Goal: Transaction & Acquisition: Purchase product/service

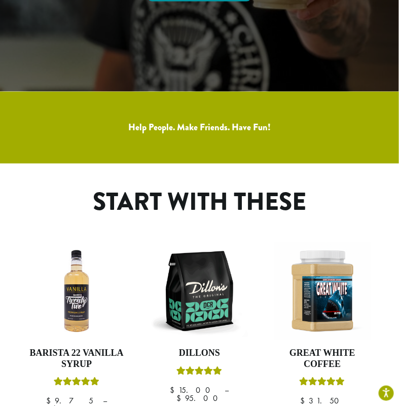
scroll to position [507, 0]
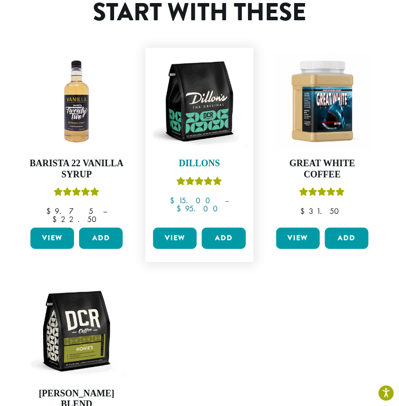
click at [66, 95] on img at bounding box center [199, 101] width 97 height 97
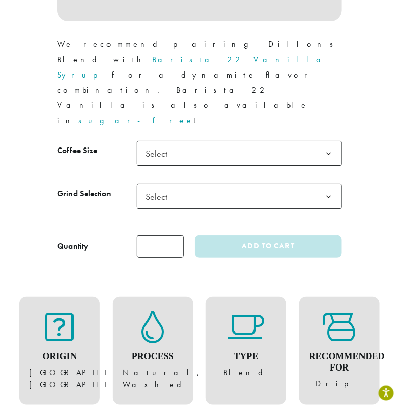
scroll to position [761, 0]
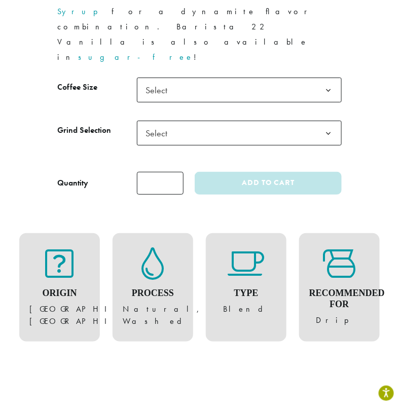
drag, startPoint x: 175, startPoint y: 120, endPoint x: 183, endPoint y: 109, distance: 13.1
type input "*"
click at [176, 172] on input "*" at bounding box center [160, 183] width 47 height 23
click at [209, 78] on span "Select" at bounding box center [239, 90] width 205 height 25
click at [201, 78] on span "Select" at bounding box center [239, 90] width 205 height 25
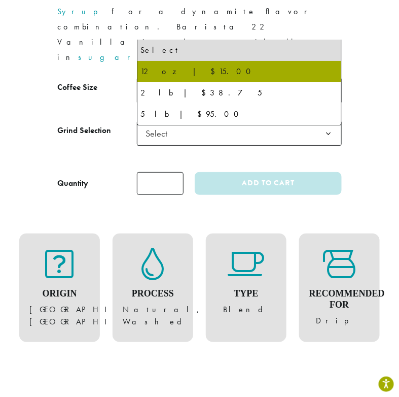
click at [198, 121] on span "Select" at bounding box center [239, 133] width 205 height 25
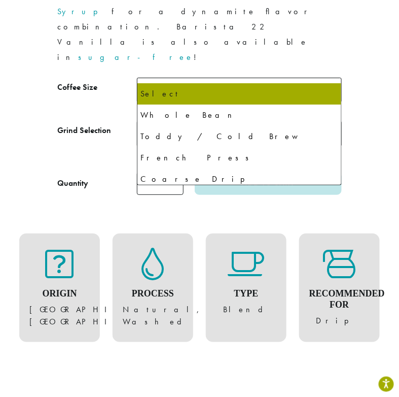
select select "*********"
select select "**********"
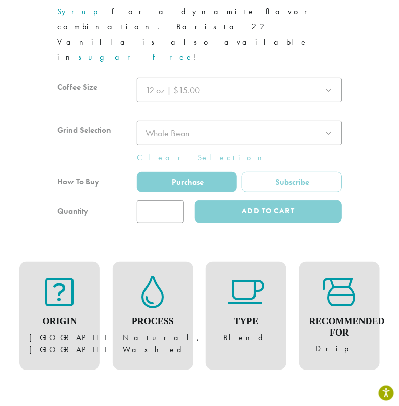
drag, startPoint x: 185, startPoint y: 120, endPoint x: 199, endPoint y: 123, distance: 14.5
click at [199, 123] on div at bounding box center [199, 151] width 284 height 146
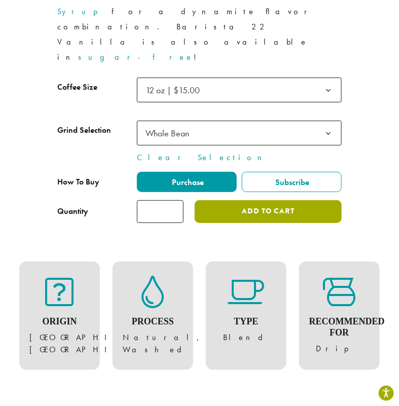
click at [313, 200] on button "Add to cart" at bounding box center [268, 211] width 147 height 23
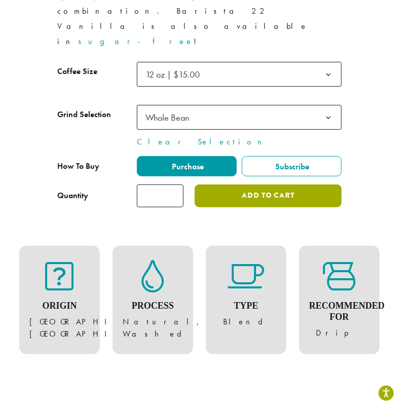
click at [323, 185] on button "Add to cart" at bounding box center [268, 196] width 147 height 23
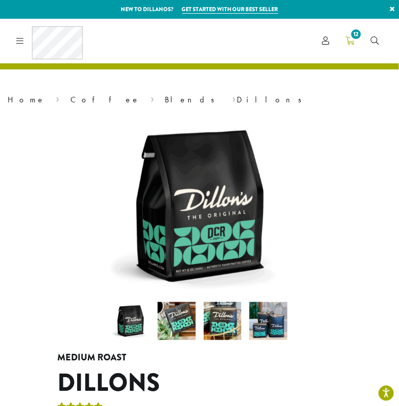
click at [354, 38] on span "12" at bounding box center [357, 34] width 14 height 14
click at [358, 46] on link "12" at bounding box center [349, 40] width 25 height 17
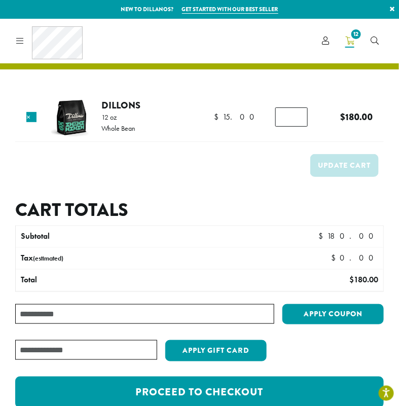
scroll to position [63, 0]
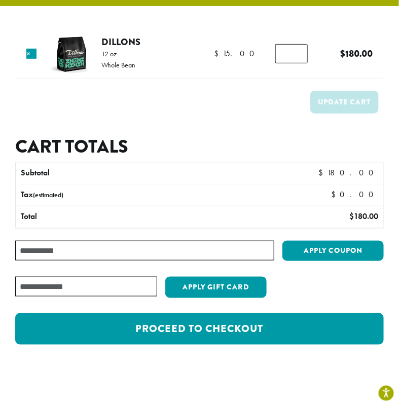
click at [206, 247] on input "Coupon:" at bounding box center [144, 251] width 259 height 20
click at [260, 249] on input "Coupon:" at bounding box center [144, 251] width 259 height 20
paste input "**********"
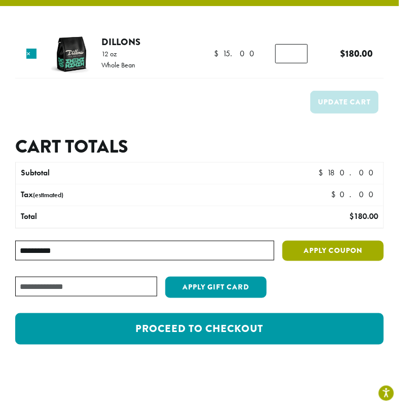
type input "**********"
click at [325, 260] on button "Apply coupon" at bounding box center [333, 251] width 101 height 21
